Goal: Book appointment/travel/reservation

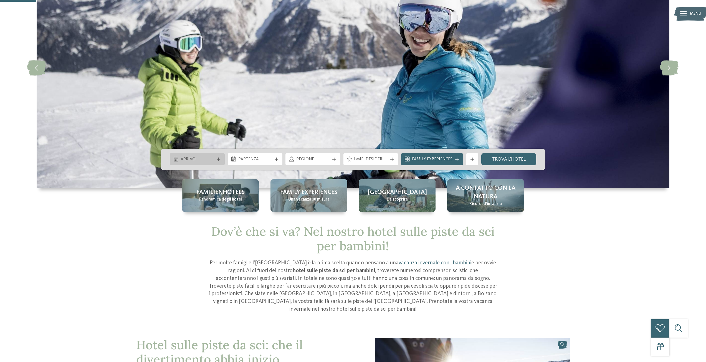
click at [214, 157] on div "Arrivo" at bounding box center [197, 159] width 37 height 7
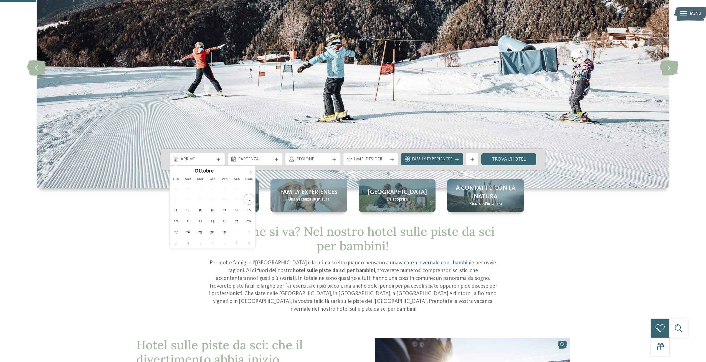
click at [250, 174] on span at bounding box center [250, 170] width 9 height 9
type input "****"
click at [250, 174] on span at bounding box center [250, 170] width 9 height 9
type div "18.01.2026"
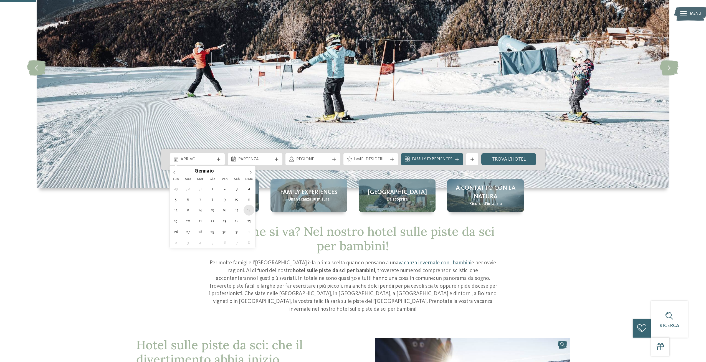
type input "****"
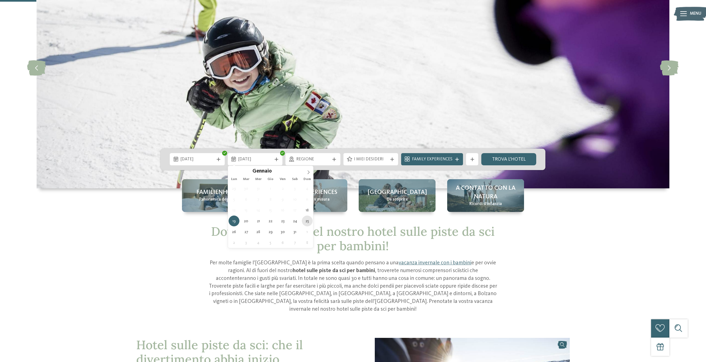
type div "25.01.2026"
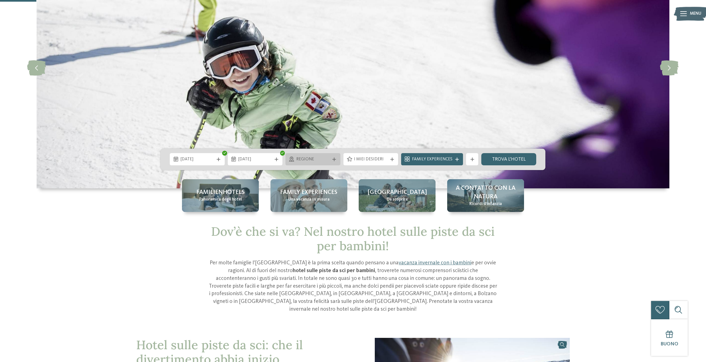
click at [336, 164] on div "Regione" at bounding box center [312, 159] width 55 height 12
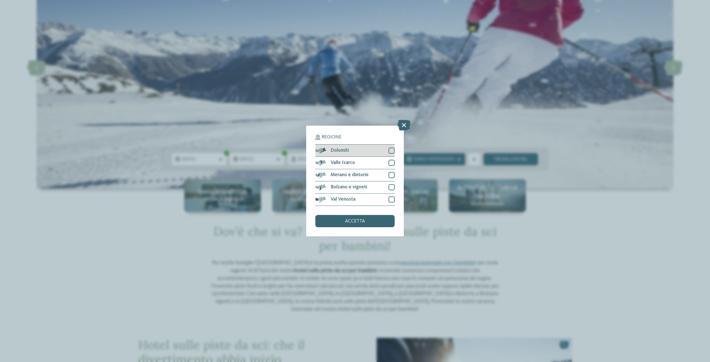
click at [393, 150] on div at bounding box center [392, 151] width 6 height 6
click at [392, 161] on div at bounding box center [392, 163] width 6 height 6
click at [393, 175] on div at bounding box center [392, 175] width 6 height 6
click at [391, 188] on div at bounding box center [392, 187] width 6 height 6
click at [391, 199] on div at bounding box center [392, 199] width 6 height 6
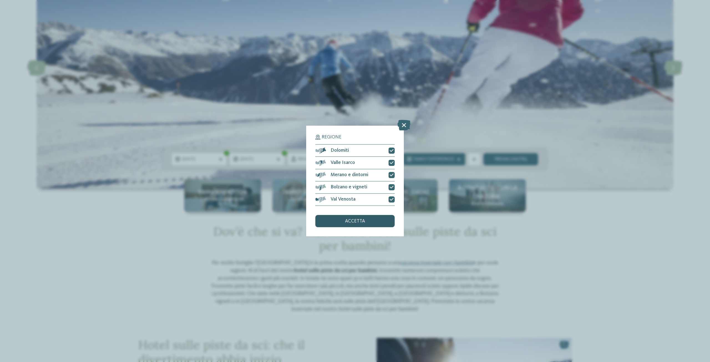
click at [376, 222] on div "accetta" at bounding box center [354, 221] width 79 height 12
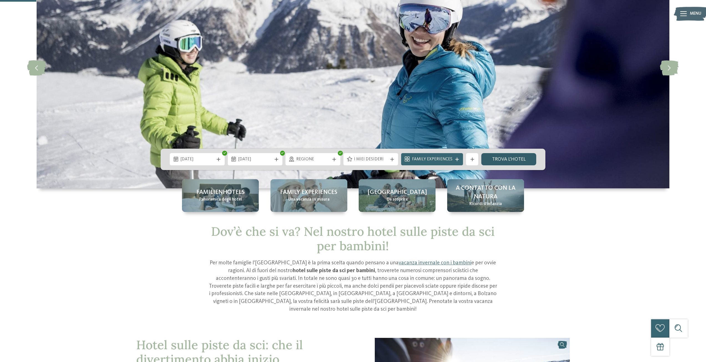
click at [502, 159] on link "trova l’hotel" at bounding box center [508, 159] width 55 height 12
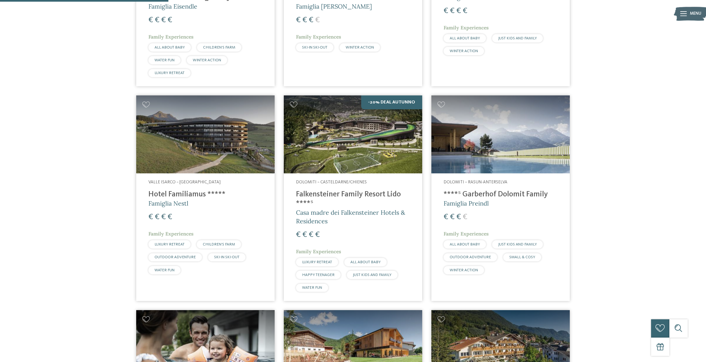
scroll to position [370, 0]
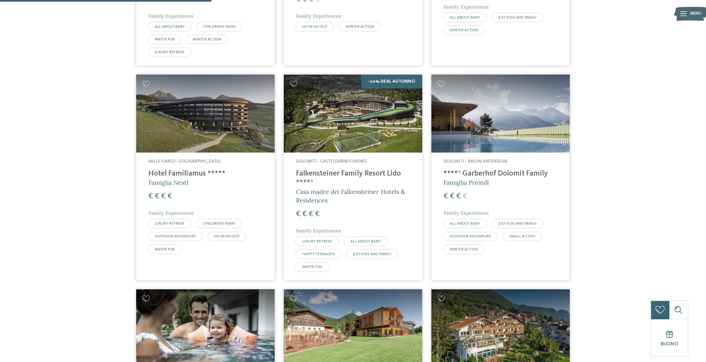
click at [489, 143] on img at bounding box center [500, 114] width 138 height 78
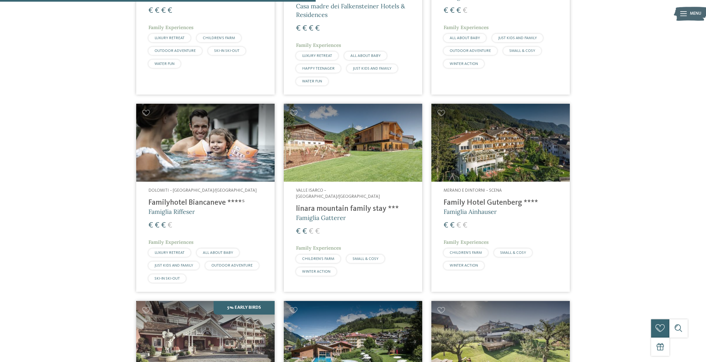
scroll to position [564, 0]
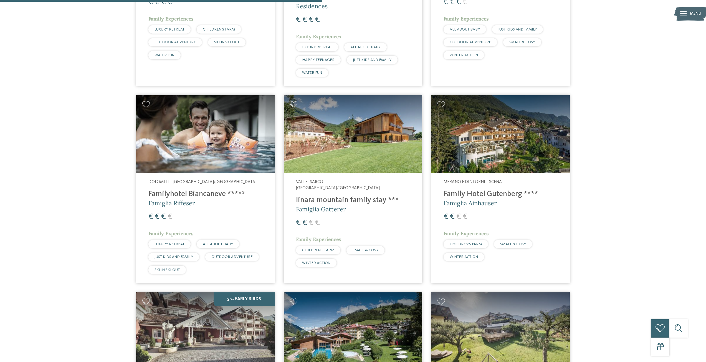
click at [357, 186] on div "Valle Isarco – Rio di Pusteria/Valles linara mountain family stay *** Famiglia …" at bounding box center [353, 224] width 138 height 103
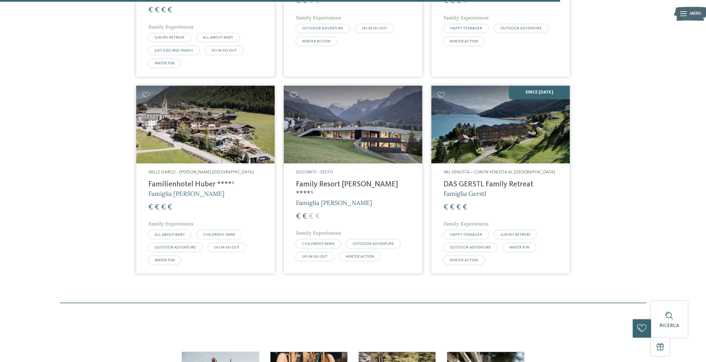
scroll to position [980, 0]
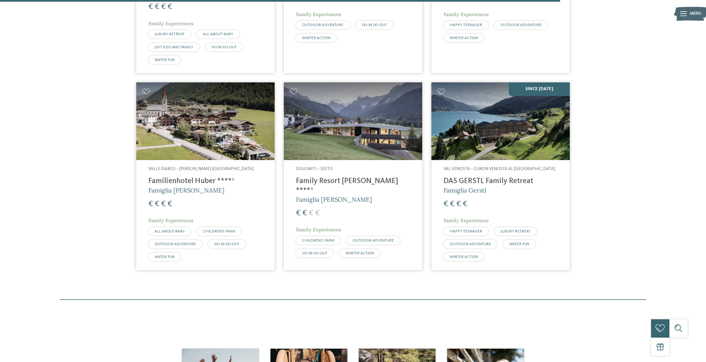
click at [370, 108] on img at bounding box center [353, 121] width 138 height 78
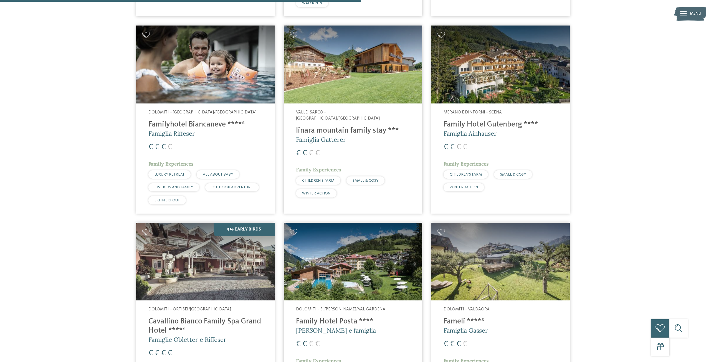
scroll to position [620, 0]
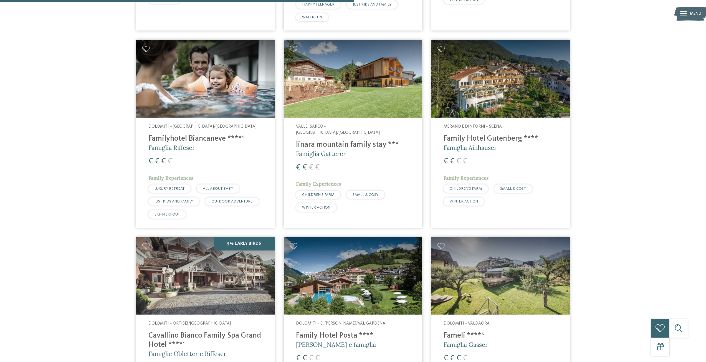
click at [245, 100] on img at bounding box center [205, 79] width 138 height 78
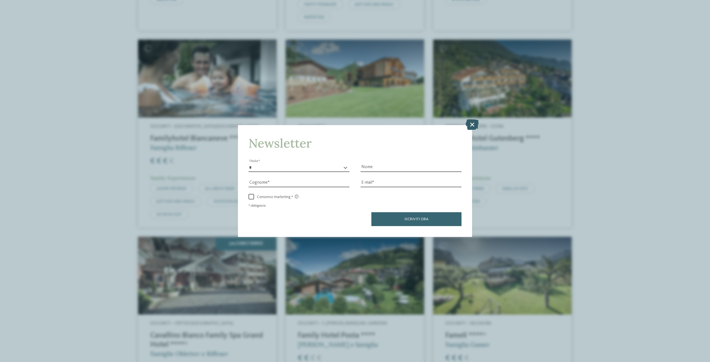
click at [474, 123] on icon at bounding box center [472, 124] width 13 height 11
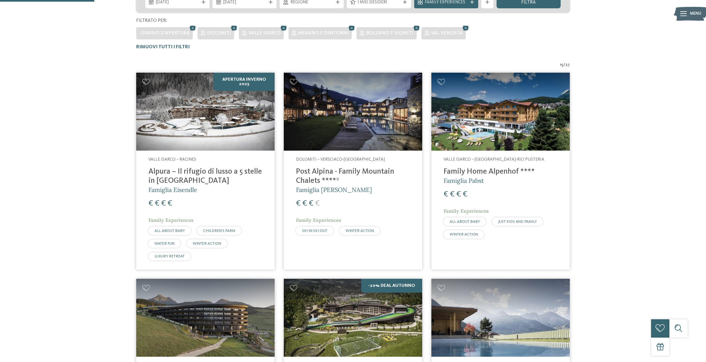
scroll to position [166, 0]
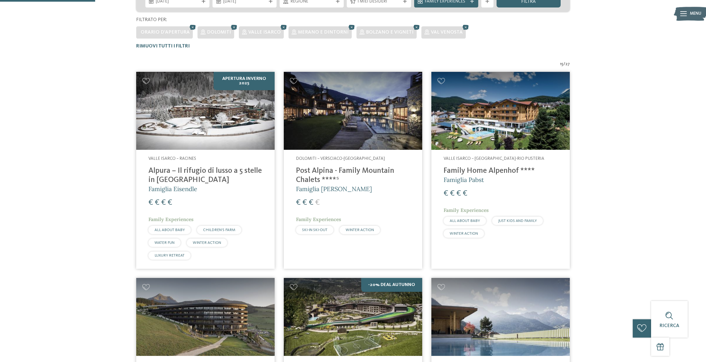
click at [322, 166] on h4 "Post Alpina - Family Mountain Chalets ****ˢ" at bounding box center [353, 175] width 114 height 18
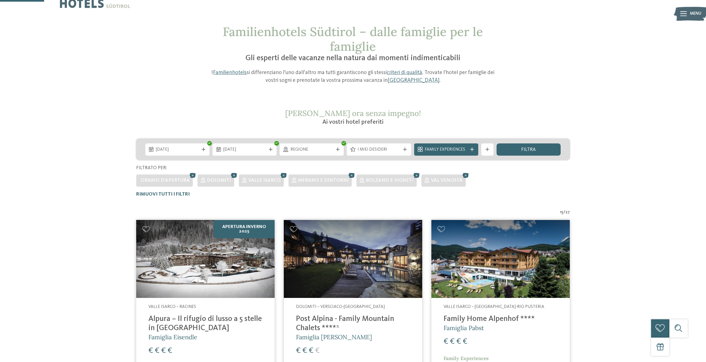
scroll to position [0, 0]
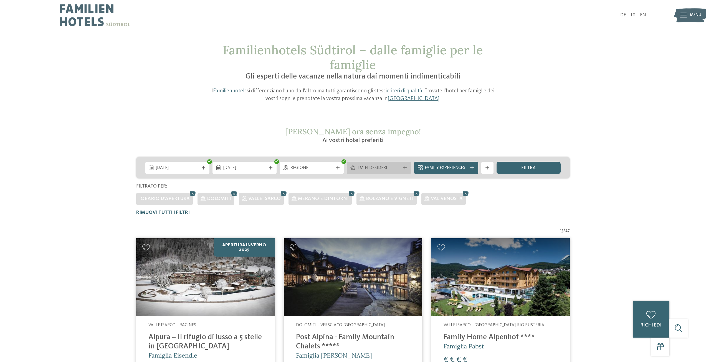
click at [381, 170] on span "I miei desideri" at bounding box center [379, 168] width 43 height 6
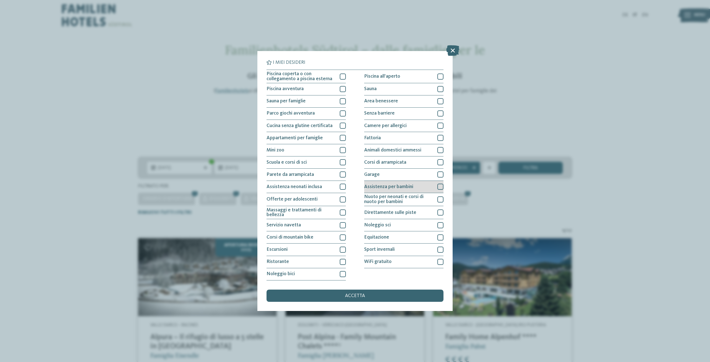
click at [442, 184] on div at bounding box center [441, 187] width 6 height 6
click at [442, 250] on div at bounding box center [441, 250] width 6 height 6
click at [342, 113] on div at bounding box center [343, 113] width 6 height 6
click at [339, 262] on div "Ristorante" at bounding box center [306, 262] width 79 height 12
click at [342, 295] on div "accetta" at bounding box center [355, 296] width 177 height 12
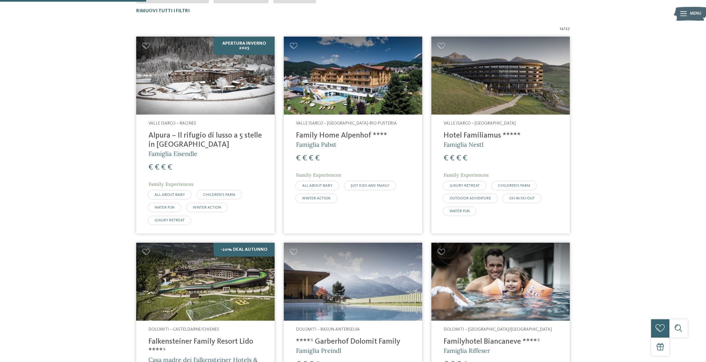
scroll to position [219, 0]
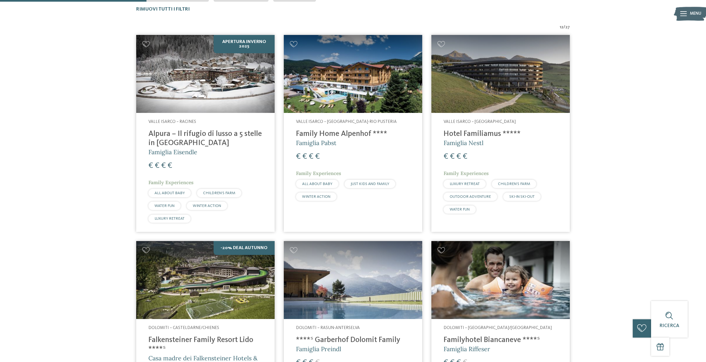
click at [195, 135] on h4 "Alpura – Il rifugio di lusso a 5 stelle in Alto Adige" at bounding box center [205, 139] width 114 height 18
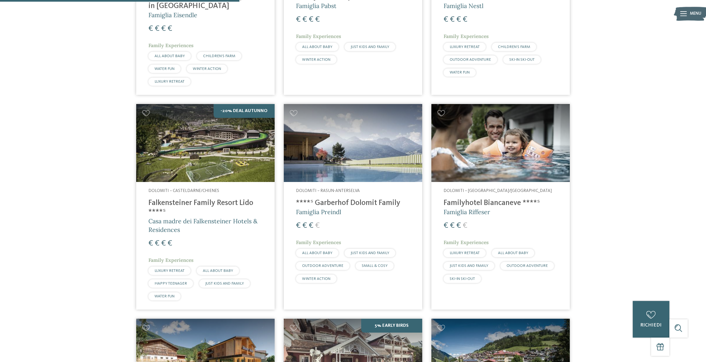
scroll to position [357, 0]
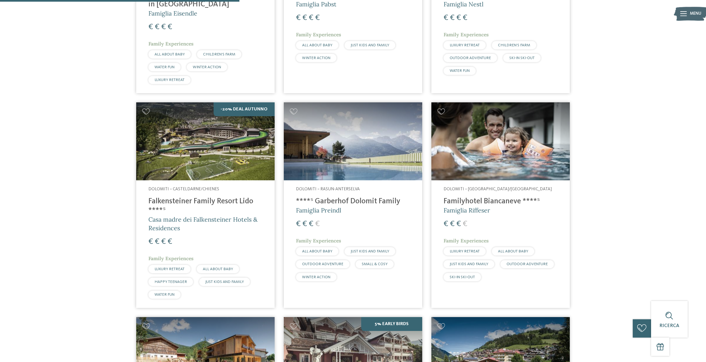
click at [238, 203] on h4 "Falkensteiner Family Resort Lido ****ˢ" at bounding box center [205, 206] width 114 height 18
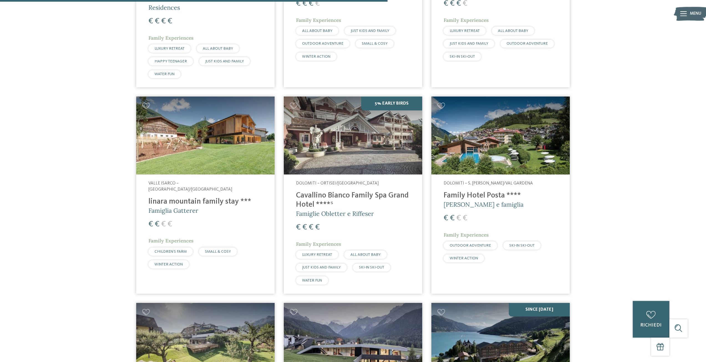
scroll to position [579, 0]
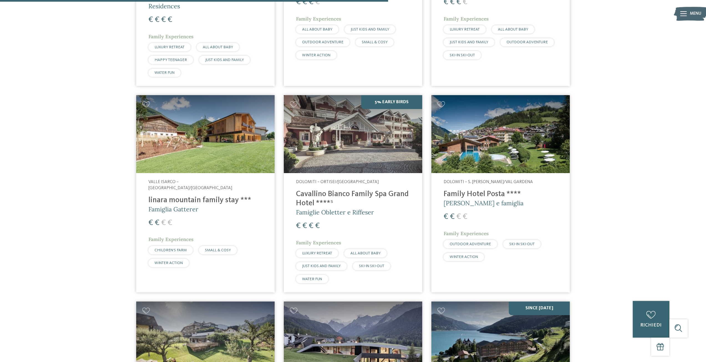
click at [352, 161] on img at bounding box center [353, 134] width 138 height 78
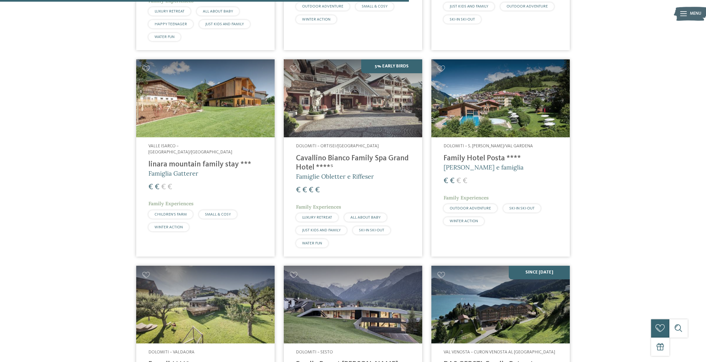
scroll to position [635, 0]
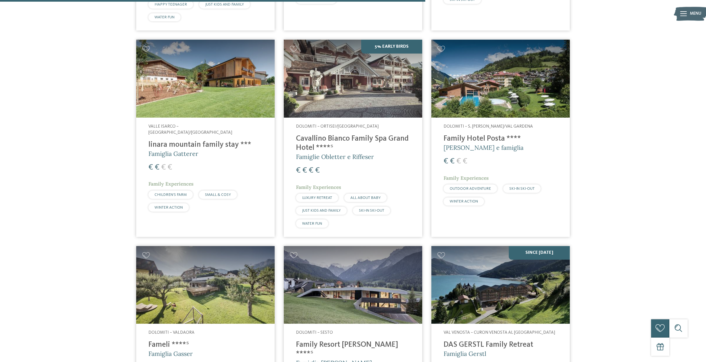
click at [495, 116] on img at bounding box center [500, 79] width 138 height 78
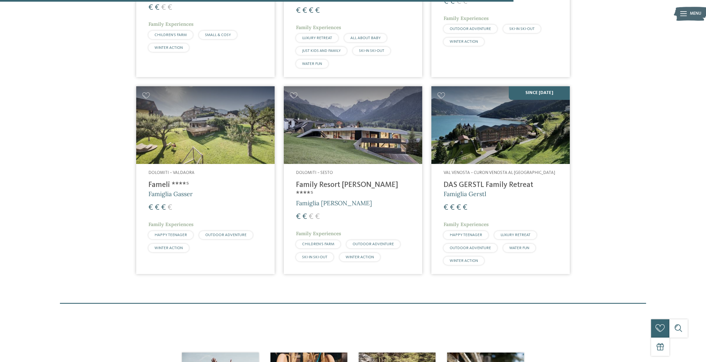
scroll to position [801, 0]
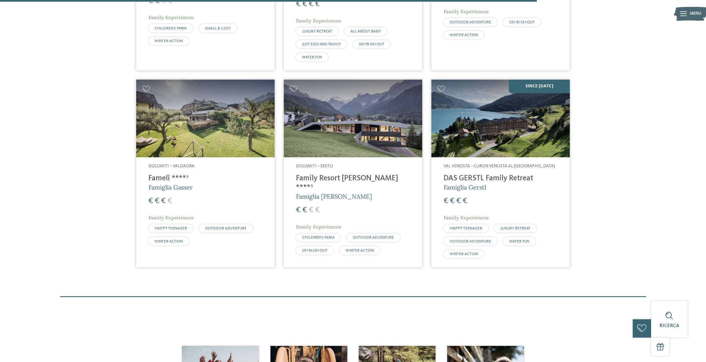
click at [361, 120] on img at bounding box center [353, 119] width 138 height 78
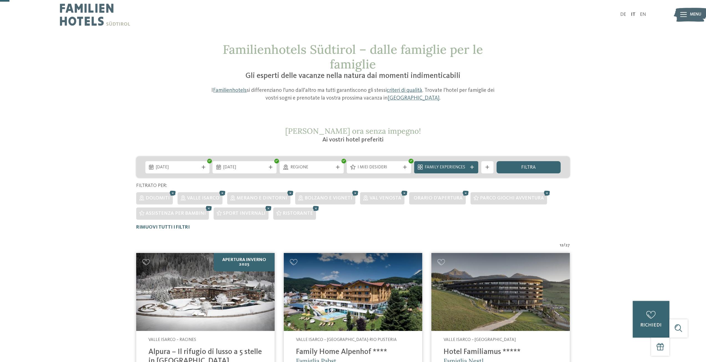
scroll to position [0, 0]
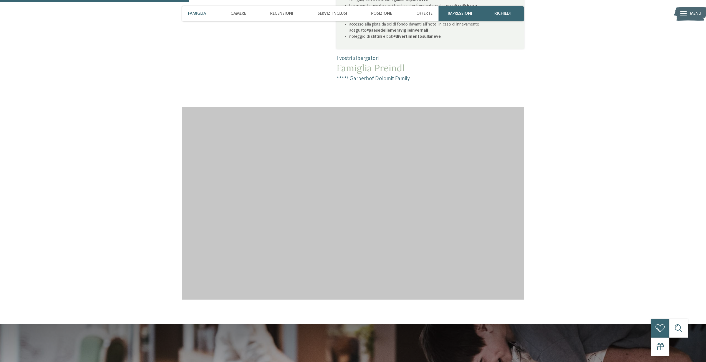
scroll to position [583, 0]
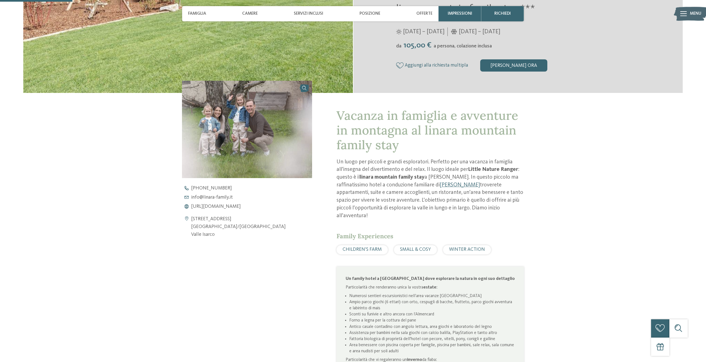
scroll to position [166, 0]
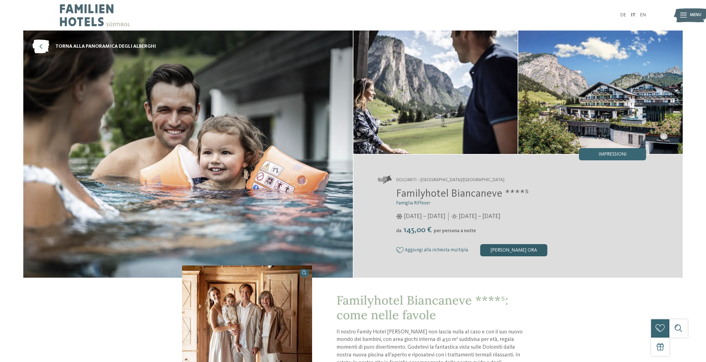
click at [503, 252] on div "[PERSON_NAME] ora" at bounding box center [513, 250] width 67 height 12
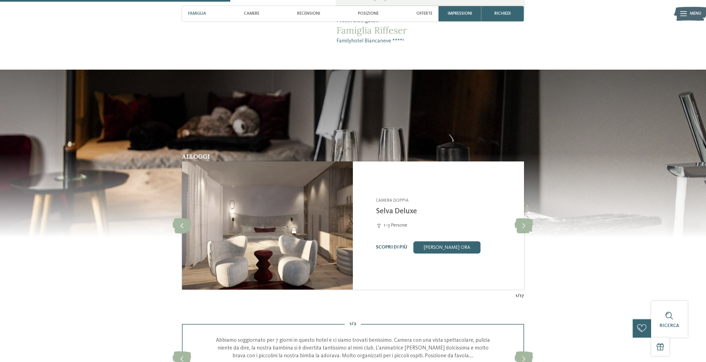
scroll to position [511, 0]
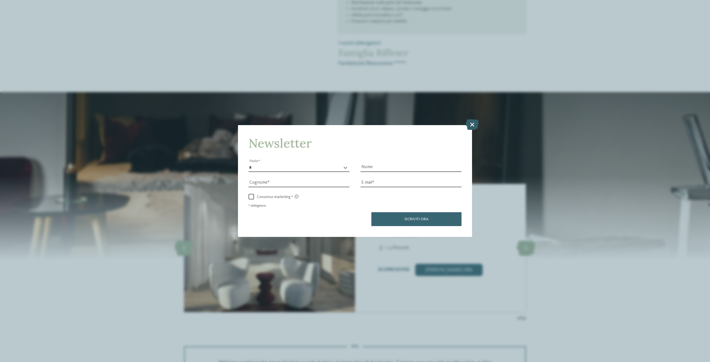
click at [476, 124] on icon at bounding box center [472, 124] width 13 height 11
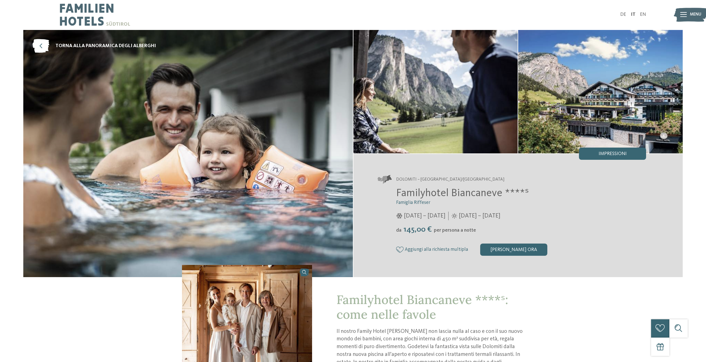
scroll to position [0, 0]
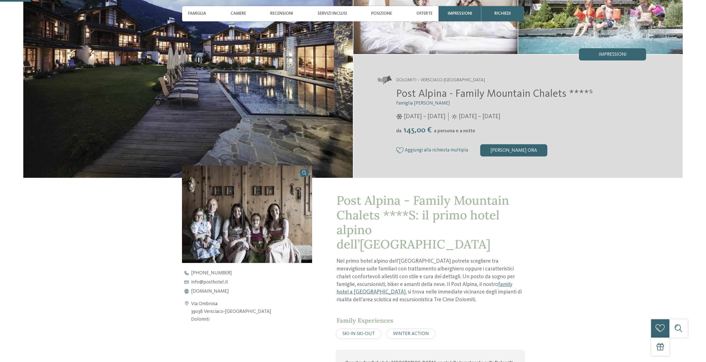
scroll to position [111, 0]
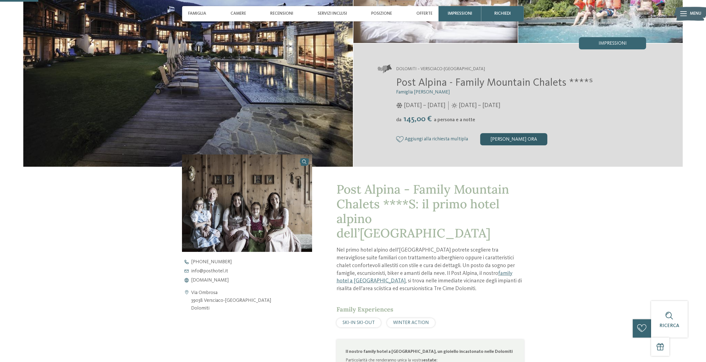
click at [523, 140] on div "[PERSON_NAME] ora" at bounding box center [513, 139] width 67 height 12
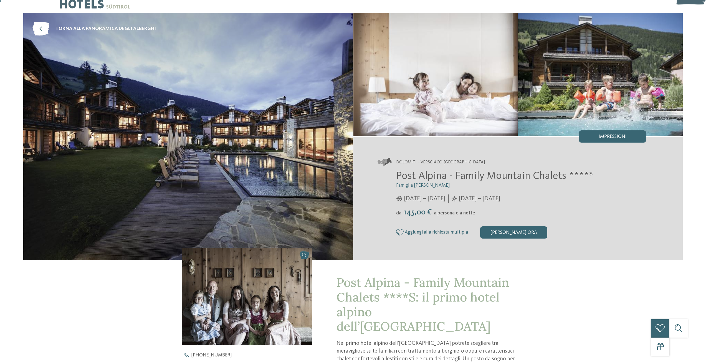
scroll to position [0, 0]
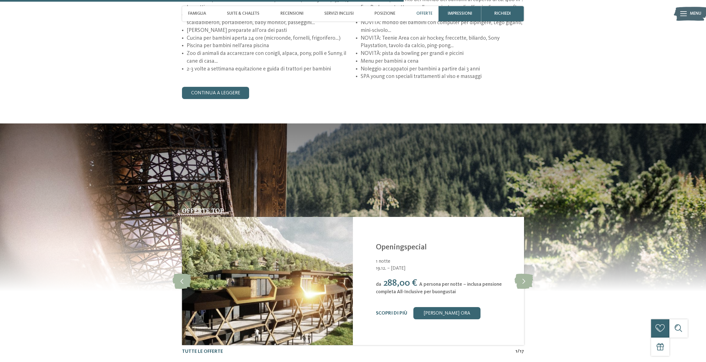
scroll to position [1110, 0]
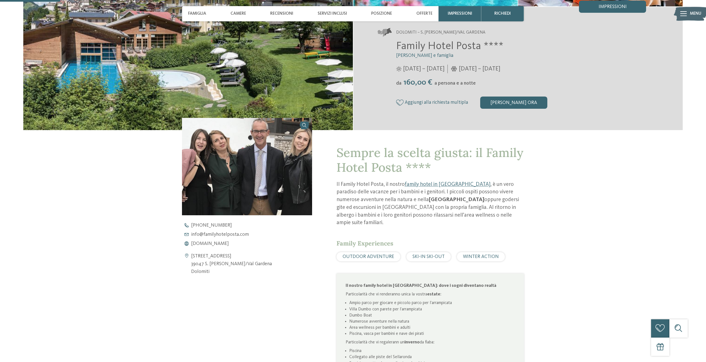
scroll to position [166, 0]
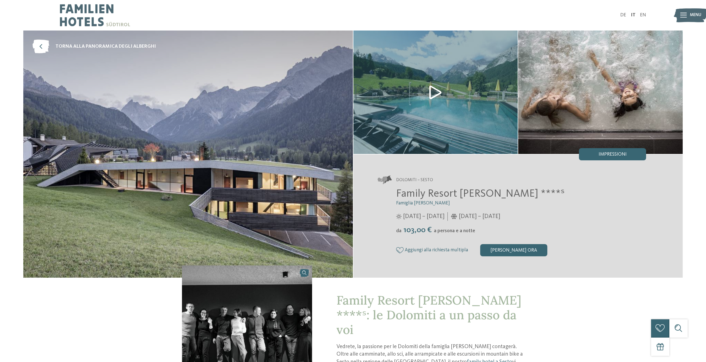
click at [252, 157] on img at bounding box center [188, 154] width 330 height 247
click at [447, 86] on img at bounding box center [435, 92] width 165 height 123
